Goal: Obtain resource: Download file/media

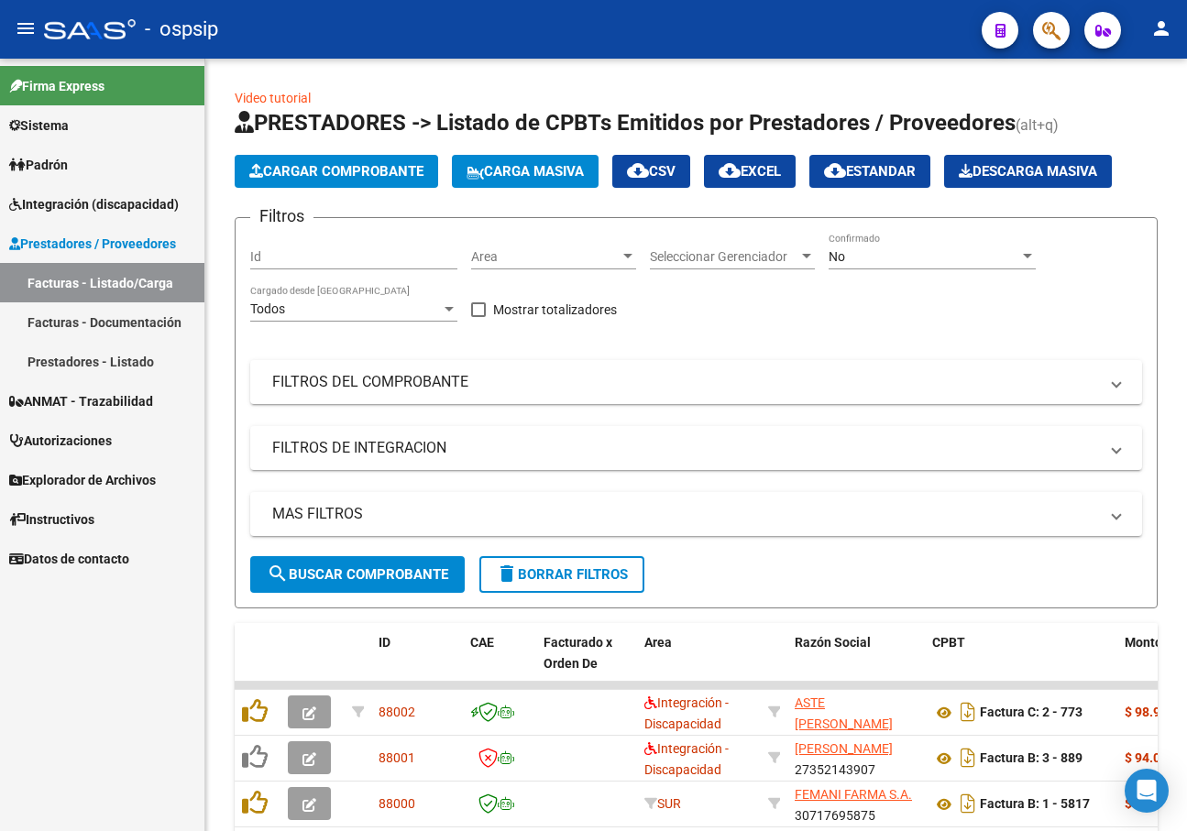
click at [64, 201] on span "Integración (discapacidad)" at bounding box center [94, 204] width 170 height 20
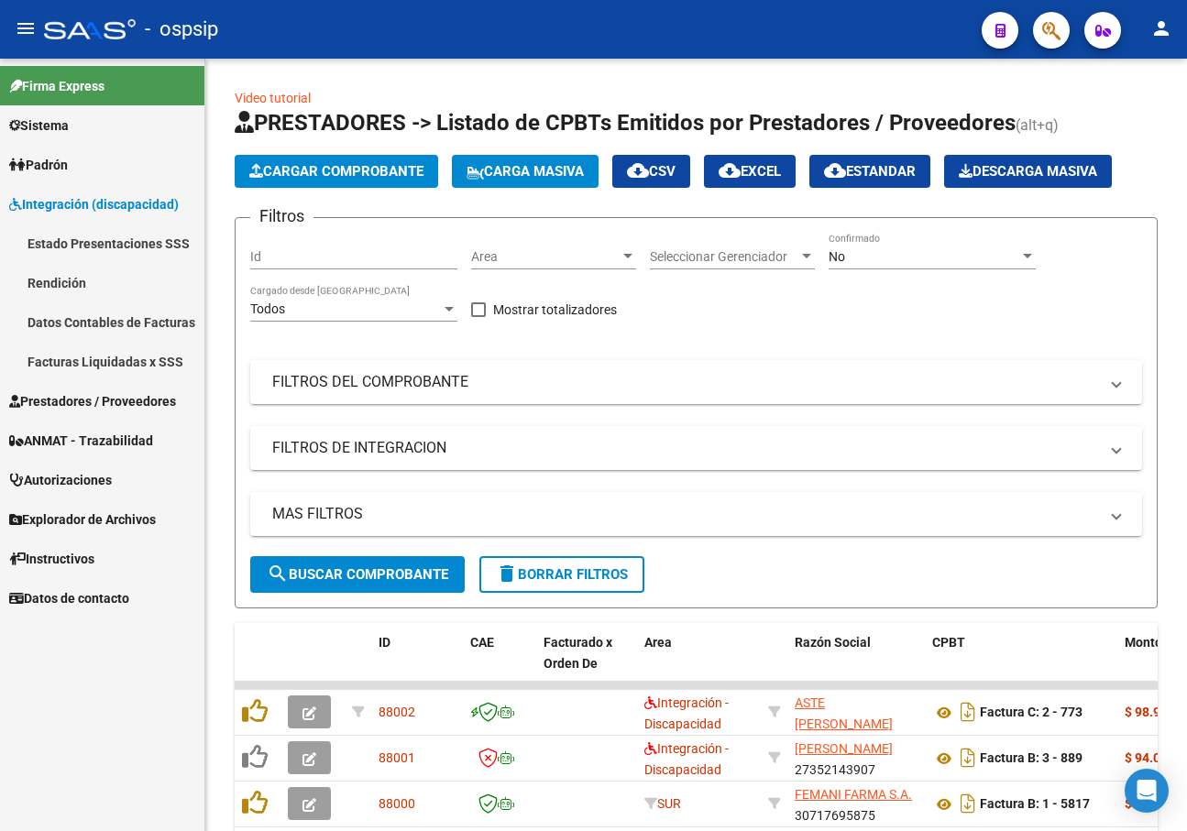
click at [131, 256] on link "Estado Presentaciones SSS" at bounding box center [102, 243] width 204 height 39
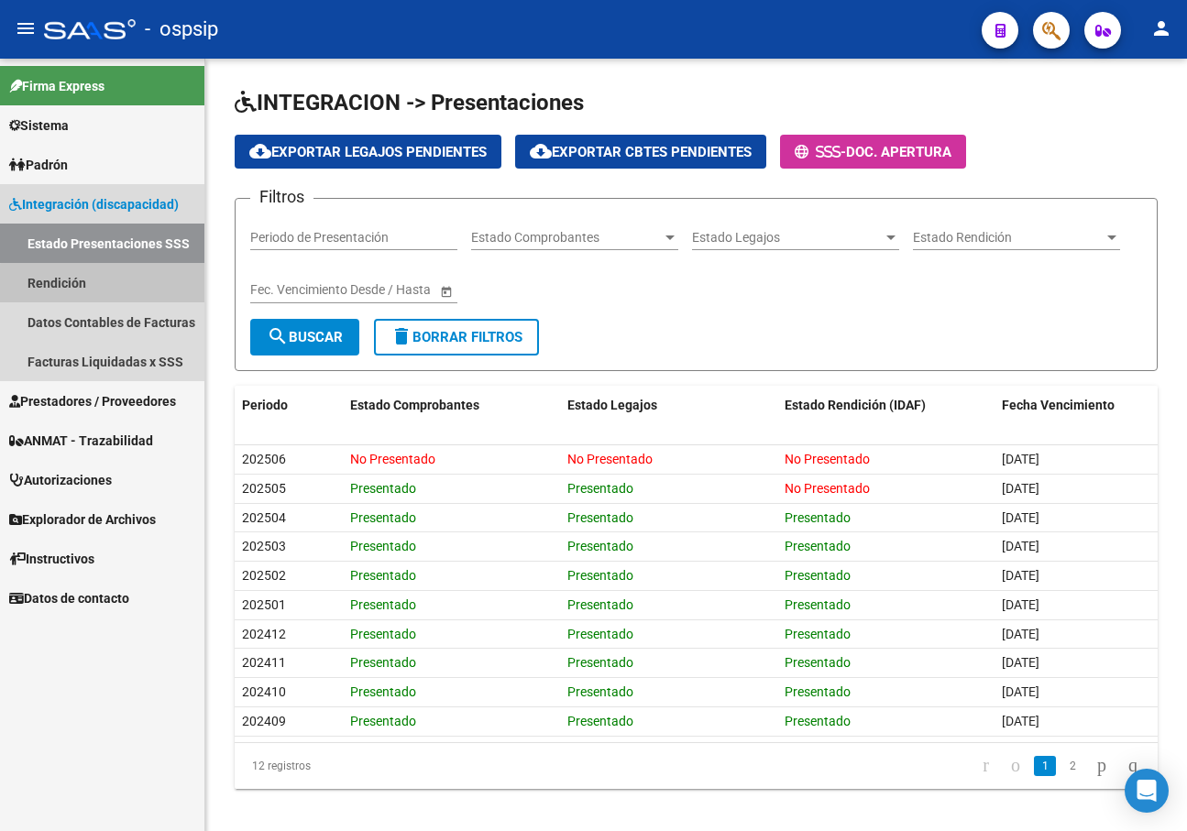
click at [141, 286] on link "Rendición" at bounding box center [102, 282] width 204 height 39
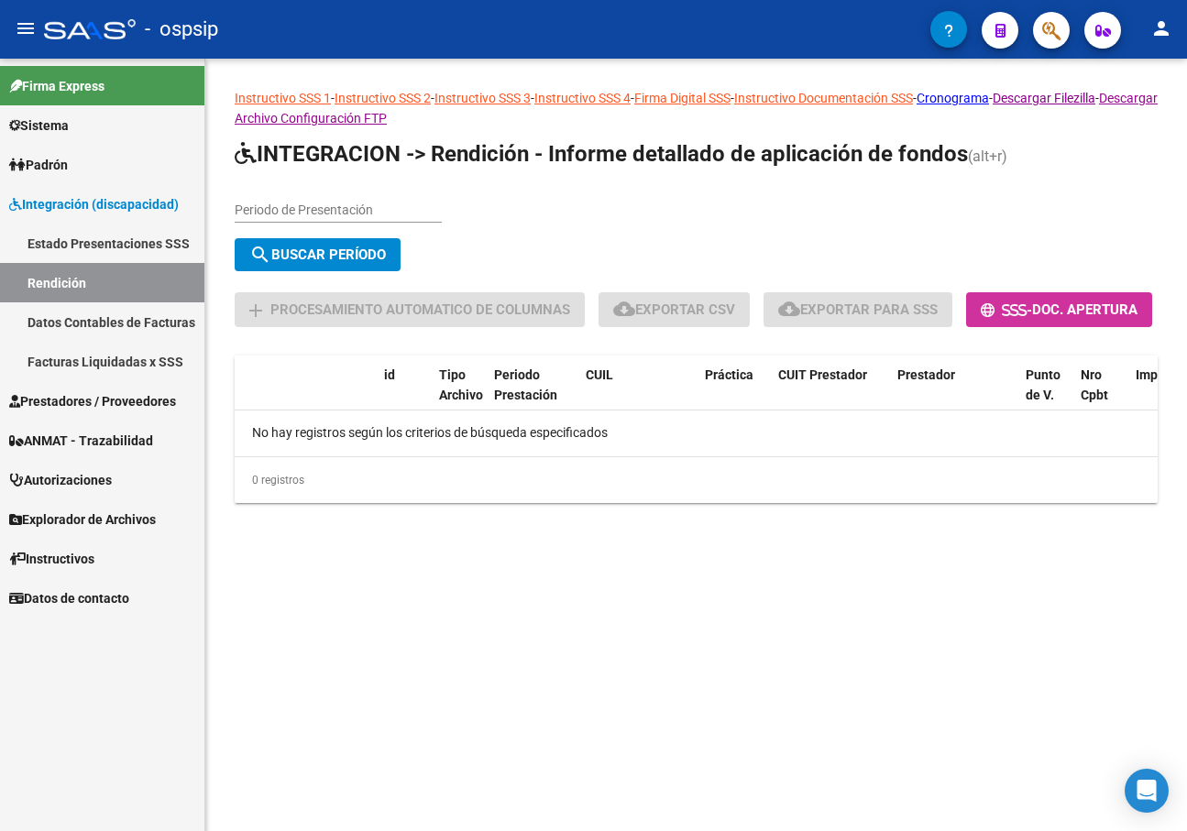
click at [291, 218] on input "Periodo de Presentación" at bounding box center [338, 211] width 207 height 16
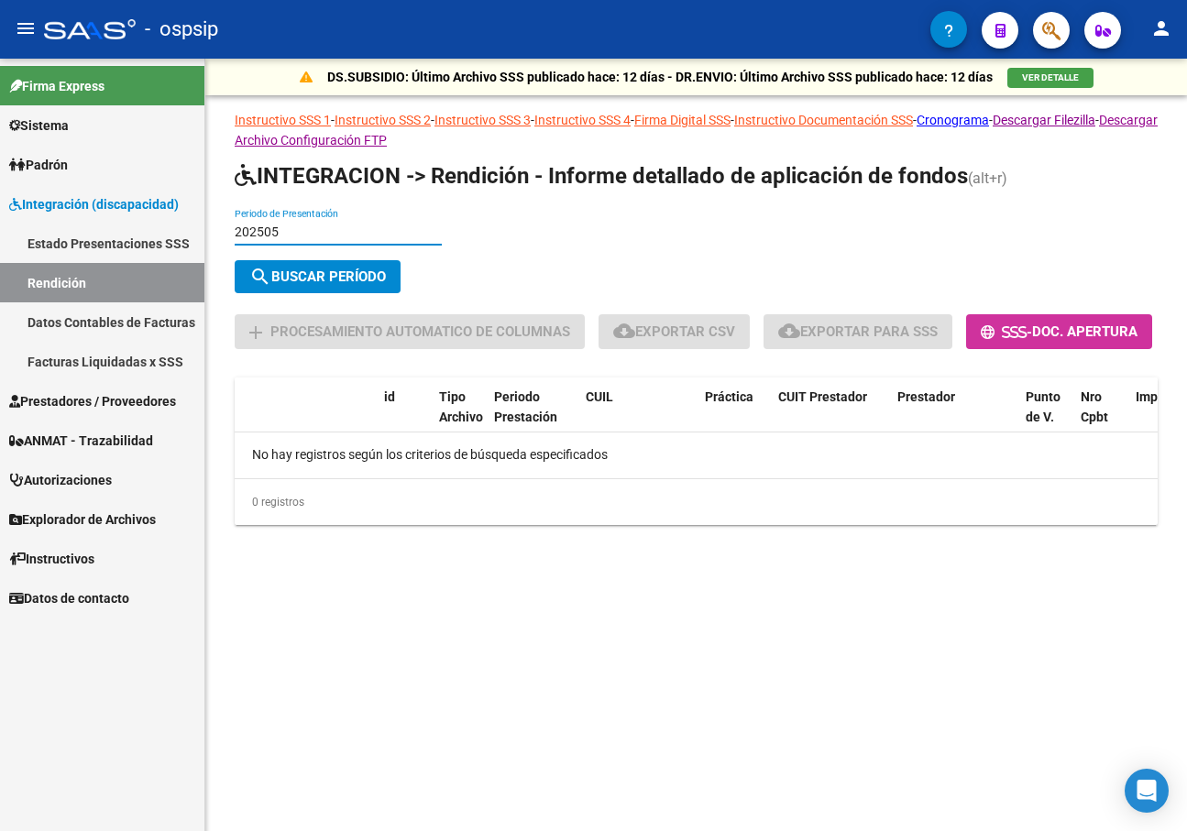
type input "202505"
click at [105, 398] on span "Prestadores / Proveedores" at bounding box center [92, 401] width 167 height 20
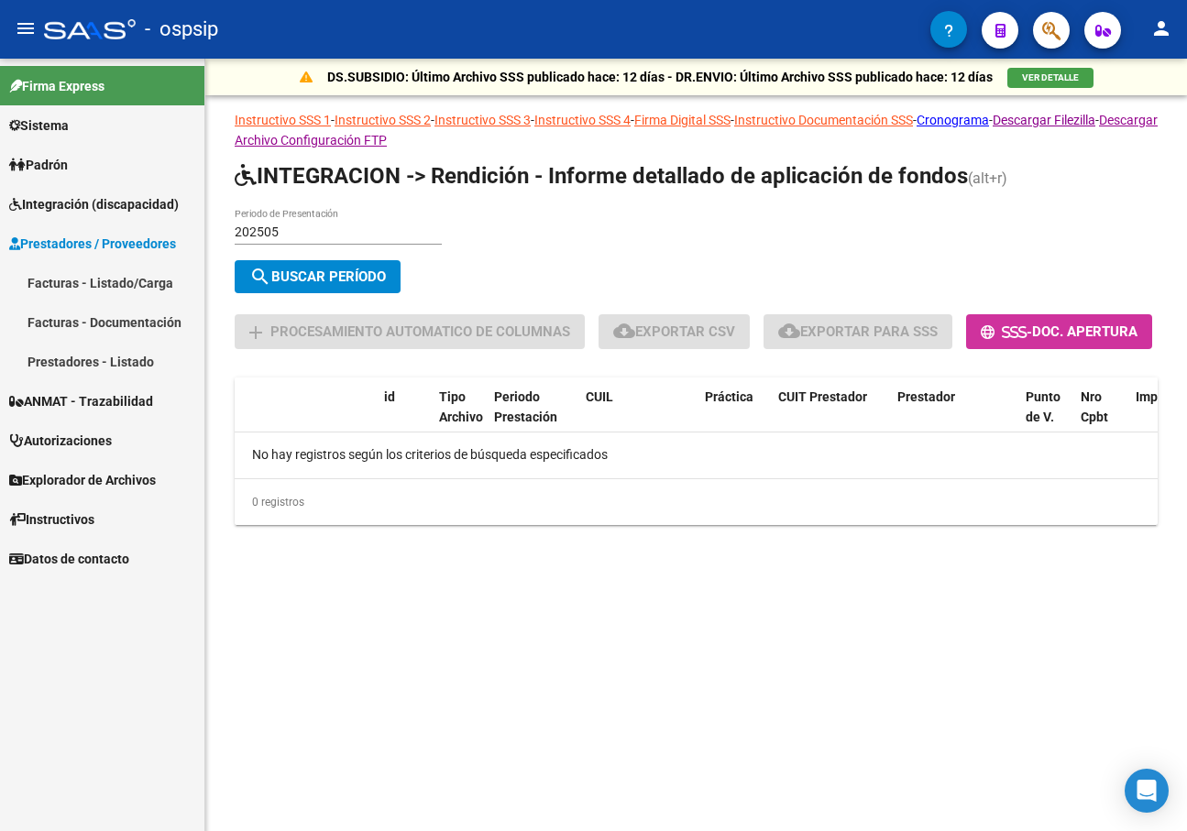
click at [126, 364] on link "Prestadores - Listado" at bounding box center [102, 361] width 204 height 39
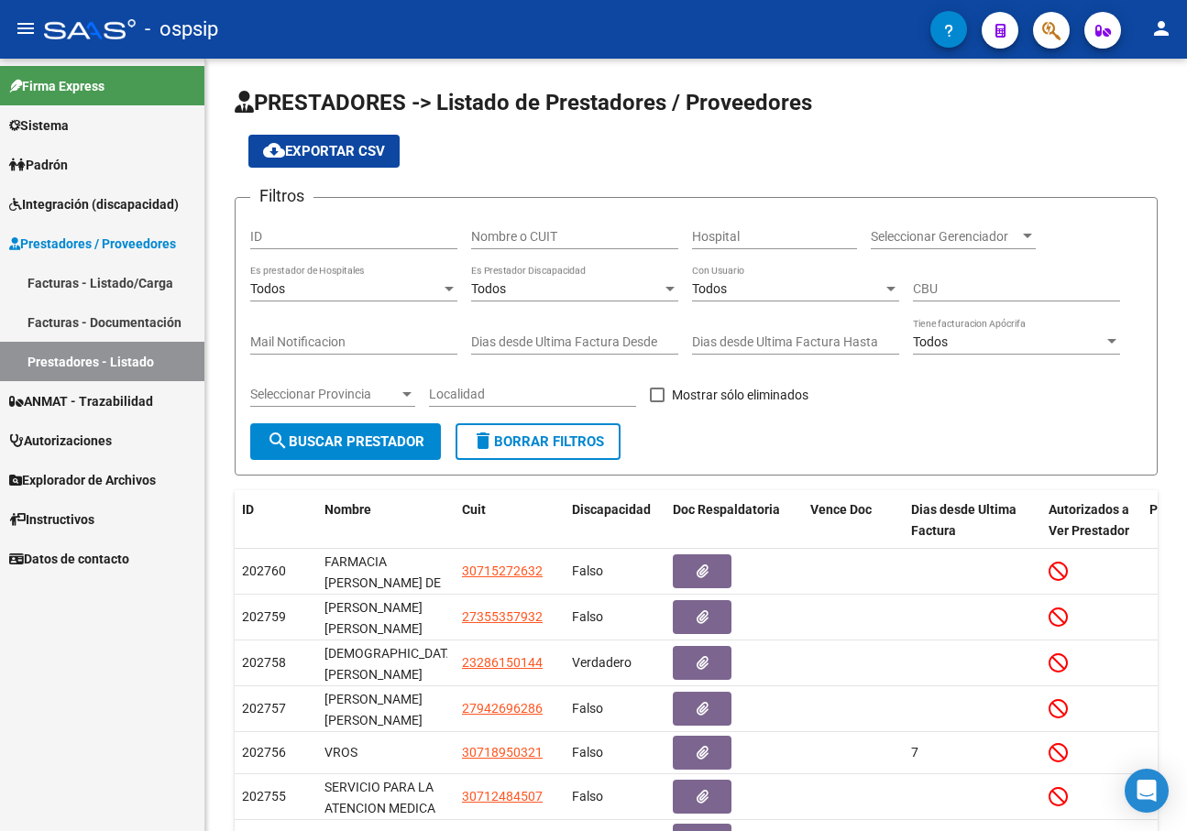
click at [116, 196] on span "Integración (discapacidad)" at bounding box center [94, 204] width 170 height 20
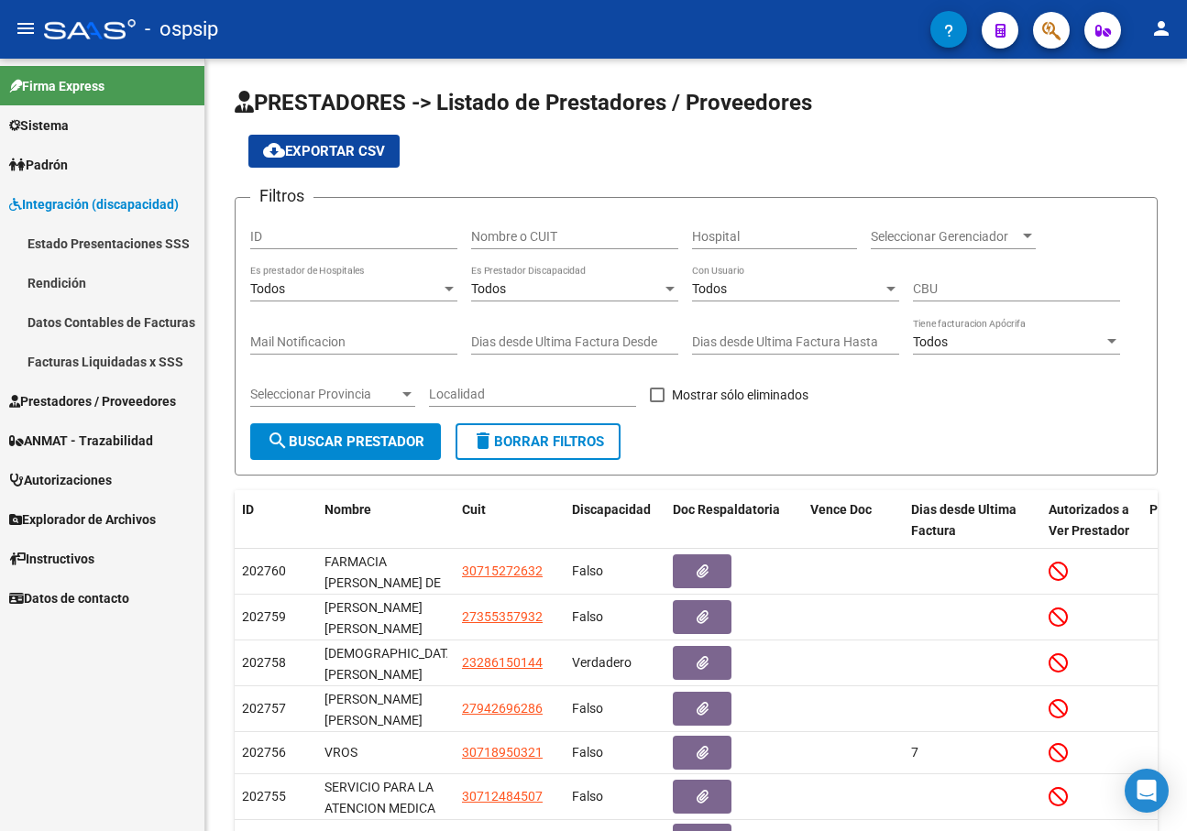
click at [104, 356] on link "Facturas Liquidadas x SSS" at bounding box center [102, 361] width 204 height 39
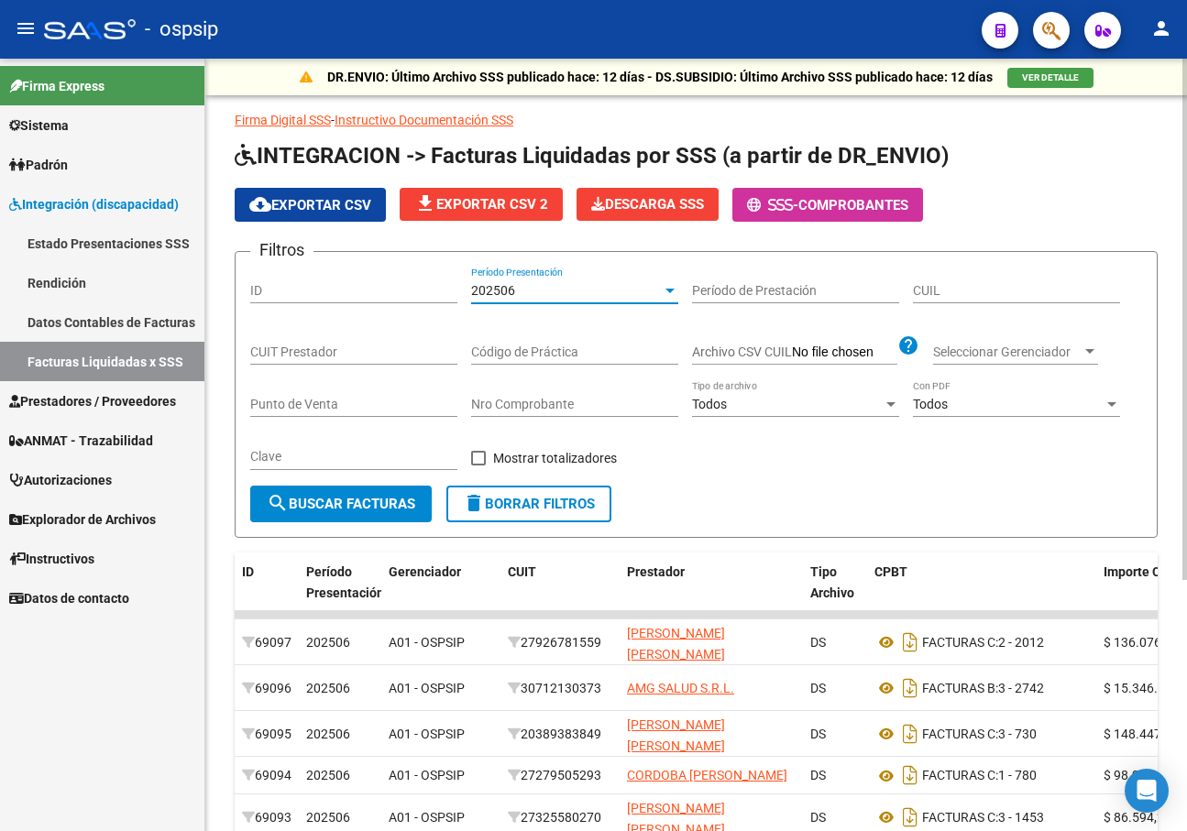
click at [578, 284] on div "202506" at bounding box center [566, 291] width 191 height 16
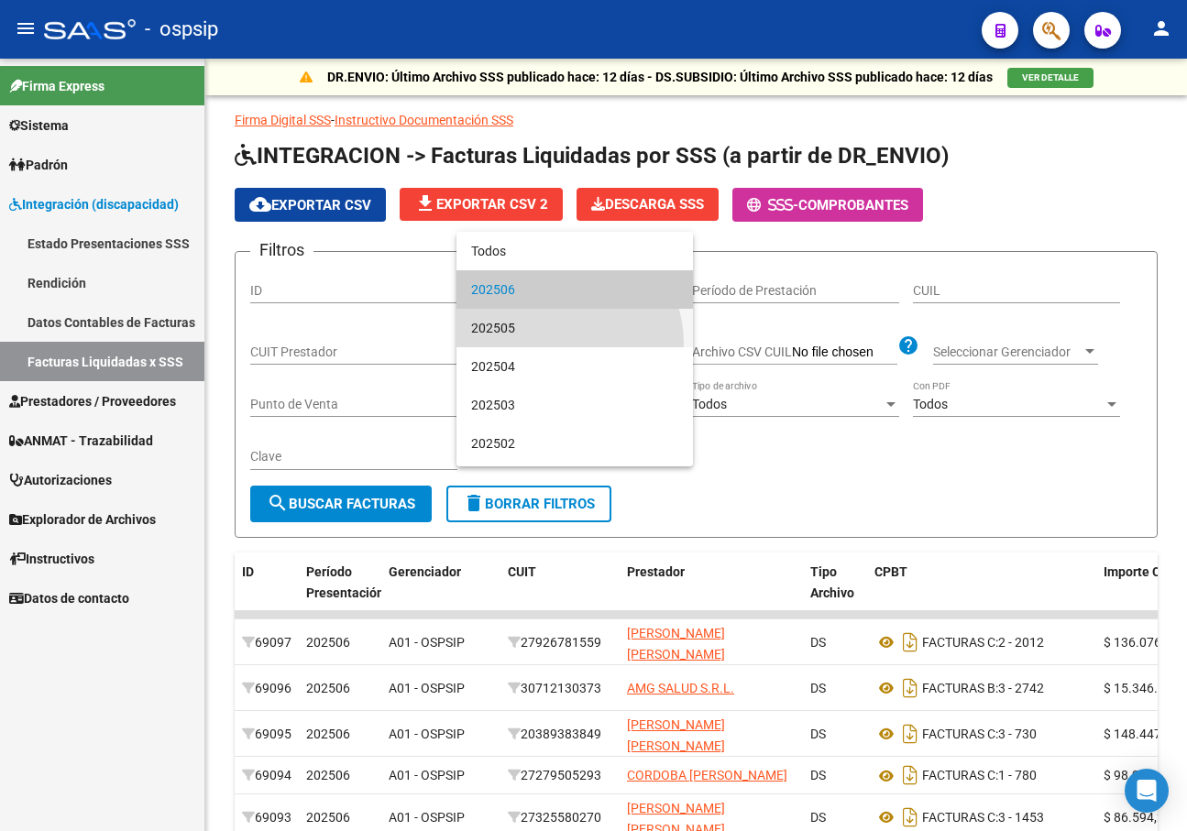
click at [554, 344] on span "202505" at bounding box center [574, 328] width 207 height 38
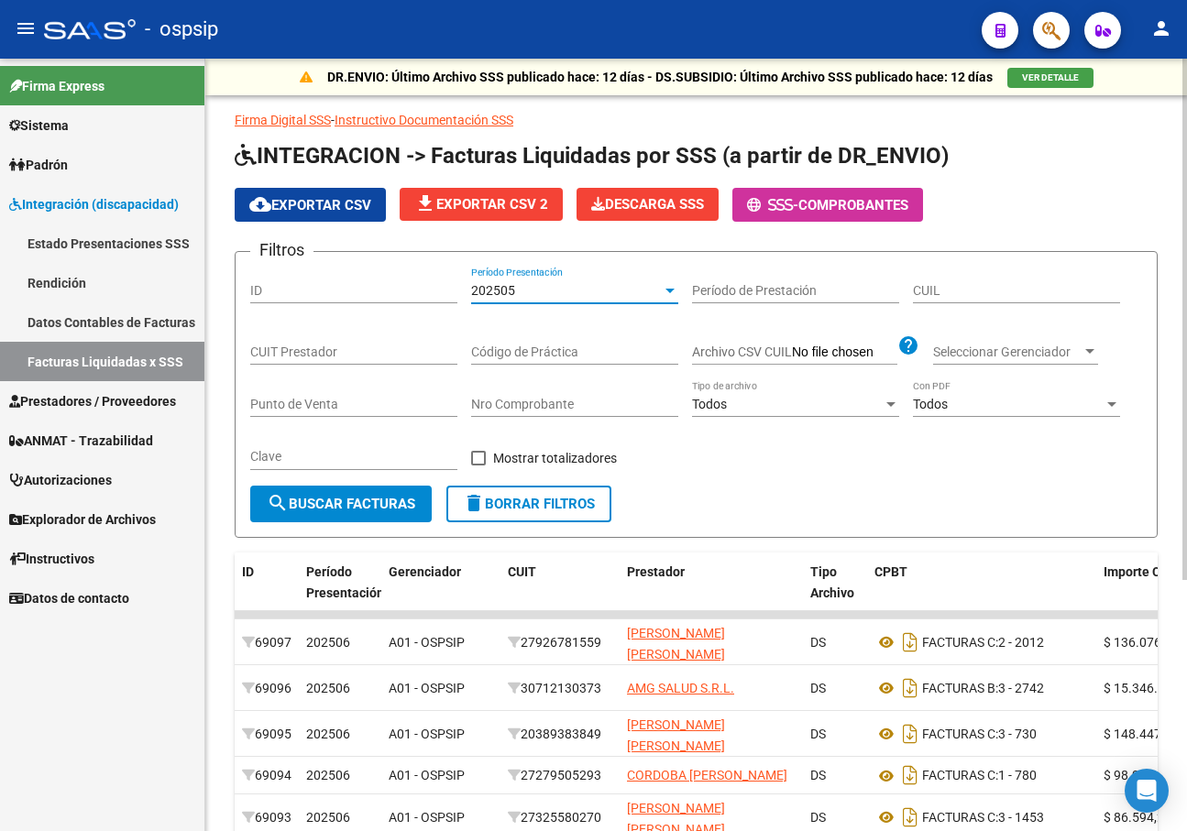
click at [1010, 287] on input "CUIL" at bounding box center [1016, 291] width 207 height 16
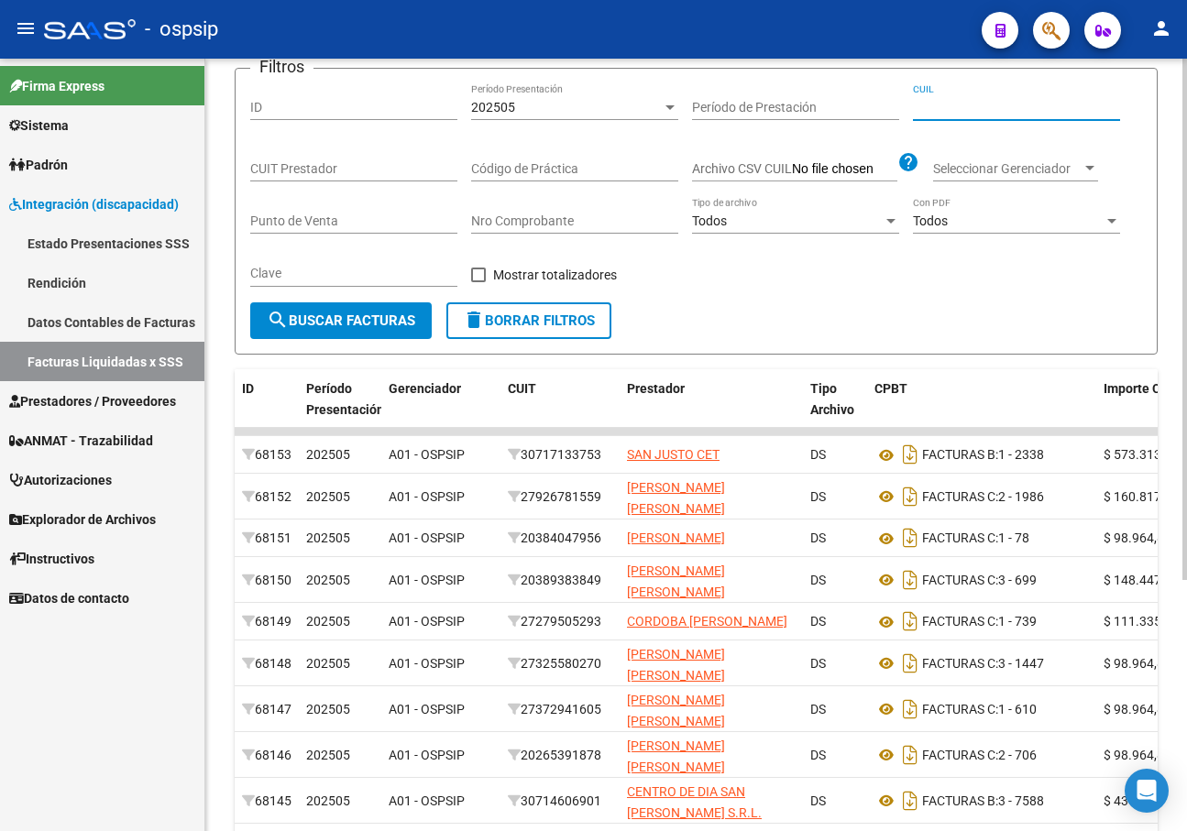
scroll to position [92, 0]
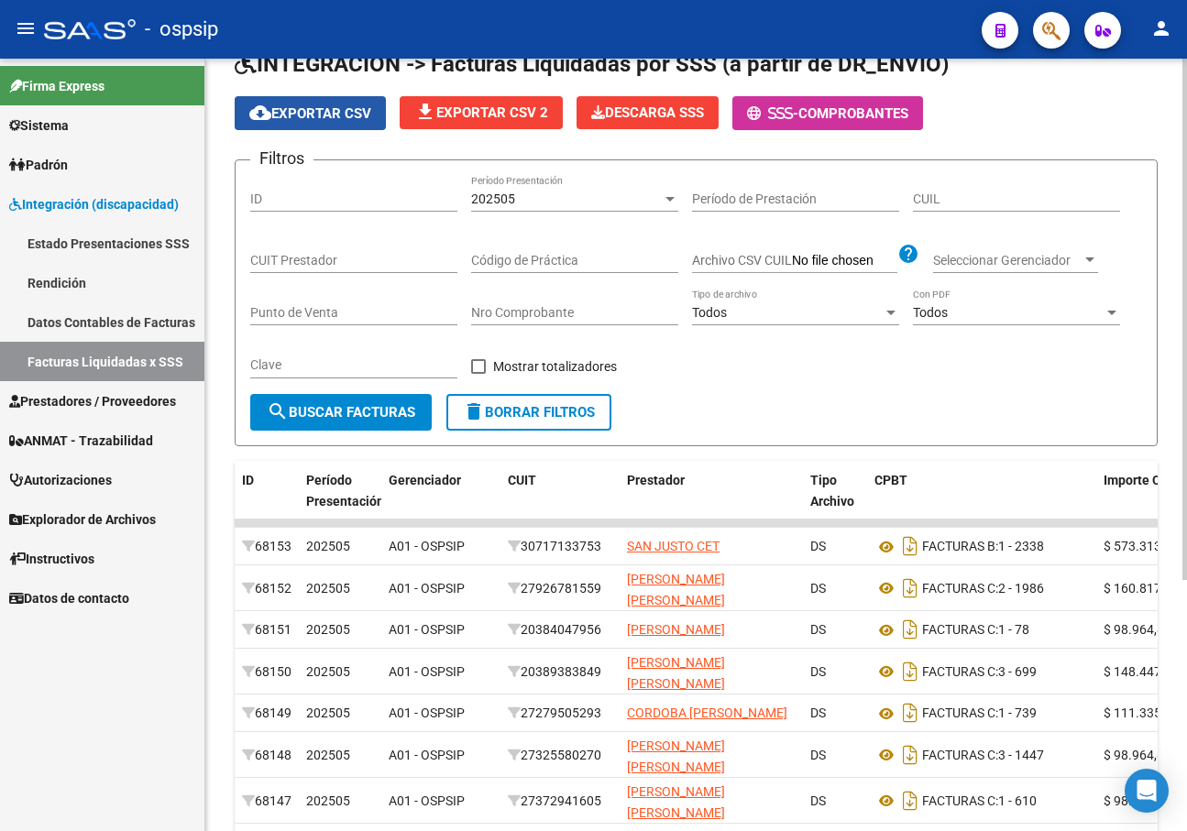
click at [331, 118] on span "cloud_download Exportar CSV" at bounding box center [310, 113] width 122 height 16
